Goal: Task Accomplishment & Management: Use online tool/utility

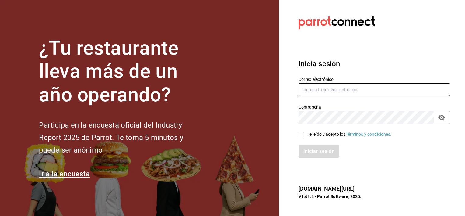
click at [311, 89] on input "text" at bounding box center [375, 89] width 152 height 13
type input "jochoa@sabalplaya.com"
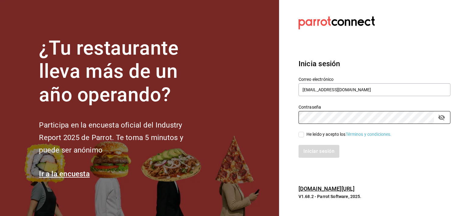
click at [303, 133] on input "He leído y acepto los Términos y condiciones." at bounding box center [301, 134] width 5 height 5
checkbox input "true"
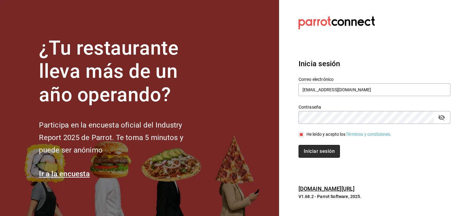
click at [307, 151] on button "Iniciar sesión" at bounding box center [319, 151] width 41 height 13
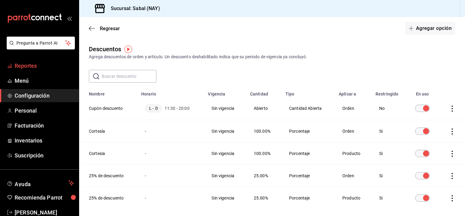
click at [25, 65] on span "Reportes" at bounding box center [44, 66] width 59 height 8
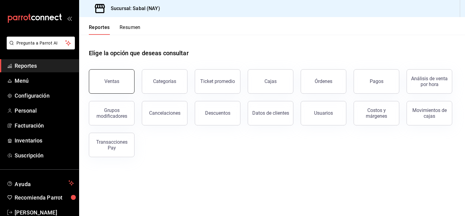
click at [115, 85] on button "Ventas" at bounding box center [112, 81] width 46 height 24
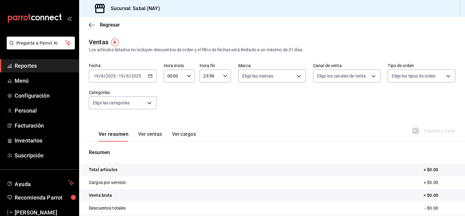
click at [150, 76] on icon "button" at bounding box center [150, 76] width 4 height 4
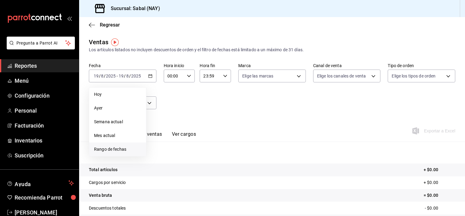
click at [123, 149] on span "Rango de fechas" at bounding box center [117, 149] width 47 height 6
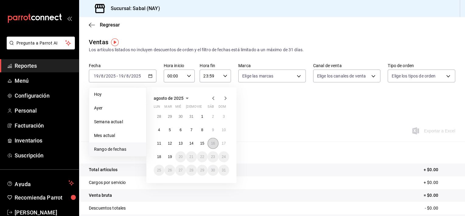
click at [217, 142] on button "16" at bounding box center [213, 143] width 11 height 11
click at [214, 143] on abbr "16" at bounding box center [213, 143] width 4 height 4
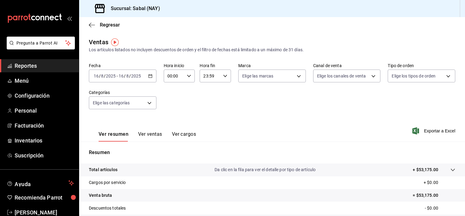
click at [403, 169] on div "Total artículos Da clic en la fila para ver el detalle por tipo de artículo + $…" at bounding box center [264, 169] width 350 height 6
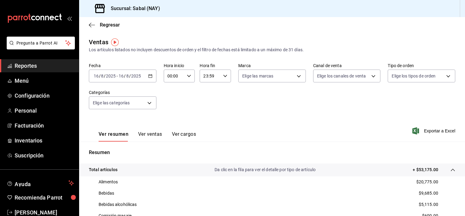
click at [150, 134] on button "Ver ventas" at bounding box center [150, 136] width 24 height 10
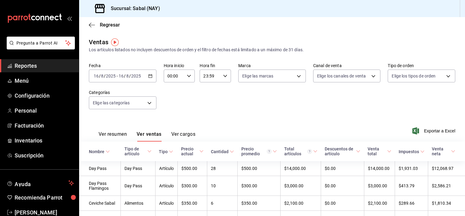
click at [96, 152] on div "Nombre" at bounding box center [97, 151] width 16 height 5
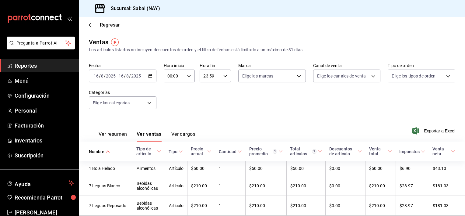
click at [152, 75] on div "[DATE] [DATE] - [DATE] [DATE]" at bounding box center [123, 75] width 68 height 13
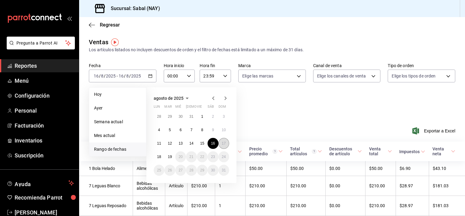
click at [224, 143] on abbr "17" at bounding box center [224, 143] width 4 height 4
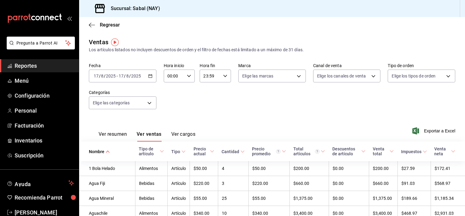
click at [105, 132] on button "Ver resumen" at bounding box center [113, 136] width 28 height 10
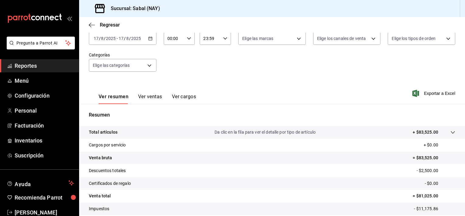
scroll to position [57, 0]
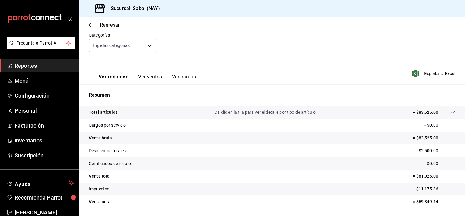
click at [405, 115] on div "Total artículos Da clic en la fila para ver el detalle por tipo de artículo + $…" at bounding box center [264, 112] width 350 height 6
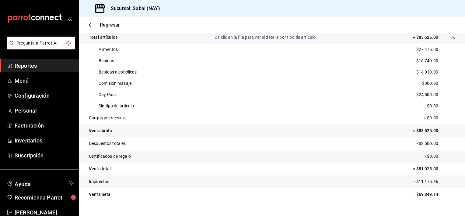
scroll to position [0, 0]
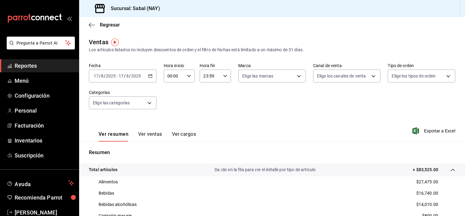
click at [152, 133] on button "Ver ventas" at bounding box center [150, 136] width 24 height 10
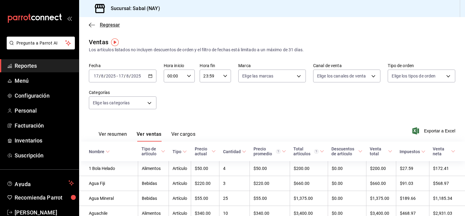
click at [92, 24] on icon "button" at bounding box center [92, 24] width 6 height 5
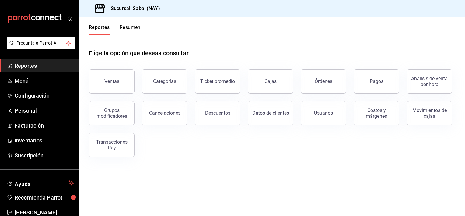
click at [30, 64] on span "Reportes" at bounding box center [44, 66] width 59 height 8
click at [33, 144] on span "Inventarios" at bounding box center [44, 140] width 59 height 8
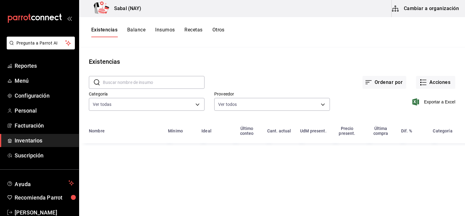
click at [218, 29] on button "Otros" at bounding box center [219, 32] width 12 height 10
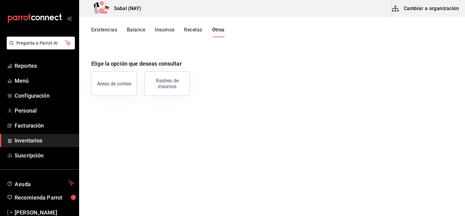
click at [185, 70] on div "Rastreo de insumos" at bounding box center [163, 80] width 53 height 32
click at [180, 76] on button "Rastreo de insumos" at bounding box center [167, 83] width 46 height 24
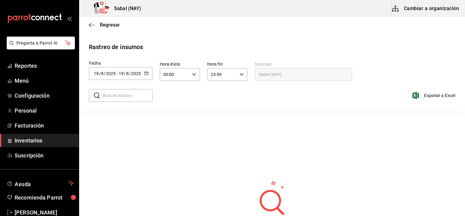
click at [146, 73] on icon "button" at bounding box center [146, 73] width 4 height 4
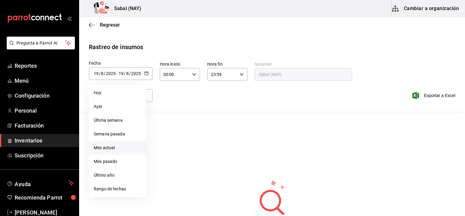
click at [110, 150] on li "Mes actual" at bounding box center [118, 148] width 58 height 14
type input "[DATE]"
type input "1"
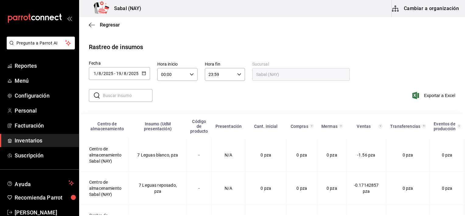
click at [137, 96] on input "text" at bounding box center [128, 95] width 50 height 12
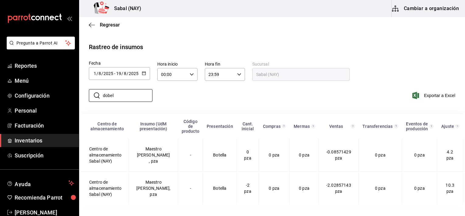
type input "dobel"
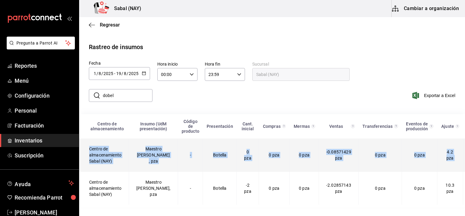
scroll to position [0, 24]
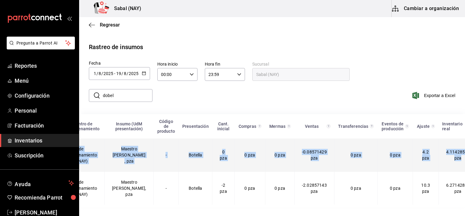
drag, startPoint x: 461, startPoint y: 137, endPoint x: 461, endPoint y: 160, distance: 23.5
click at [461, 160] on table "Centro de almacenamiento Insumo (UdM presentación) Código de producto Presentac…" at bounding box center [267, 160] width 425 height 93
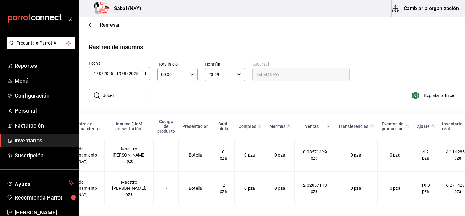
click at [392, 105] on div "​ dobel ​ Exportar a Excel" at bounding box center [269, 99] width 391 height 25
click at [367, 74] on div "Fecha [DATE] [DATE] - [DATE] [DATE] Hora inicio 00:00 Hora inicio Hora fin 23:5…" at bounding box center [272, 71] width 367 height 20
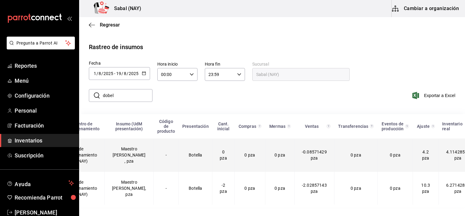
click at [130, 167] on td "Maestro [PERSON_NAME] , pza" at bounding box center [129, 154] width 49 height 33
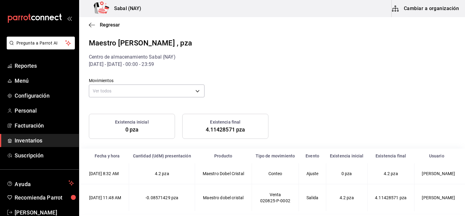
scroll to position [10, 0]
click at [91, 24] on icon "button" at bounding box center [92, 24] width 6 height 5
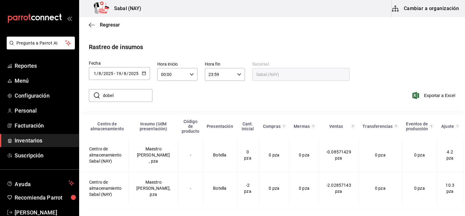
scroll to position [10, 0]
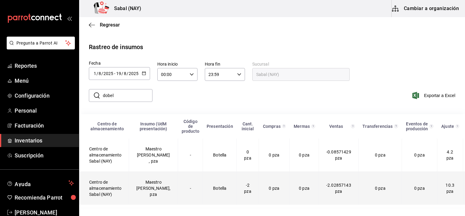
click at [140, 185] on td "Maestro [PERSON_NAME], pza" at bounding box center [153, 188] width 49 height 33
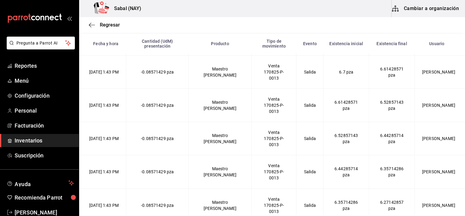
scroll to position [233, 0]
